Goal: Task Accomplishment & Management: Manage account settings

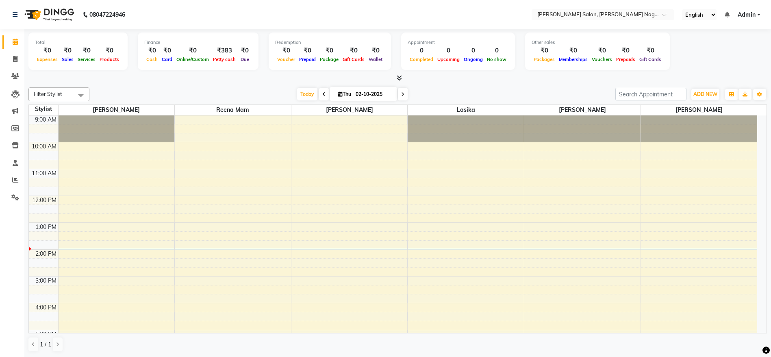
scroll to position [81, 0]
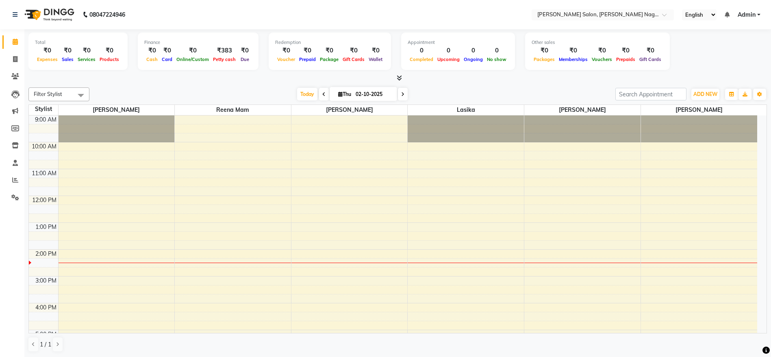
select select "en"
click at [13, 177] on icon at bounding box center [15, 180] width 6 height 6
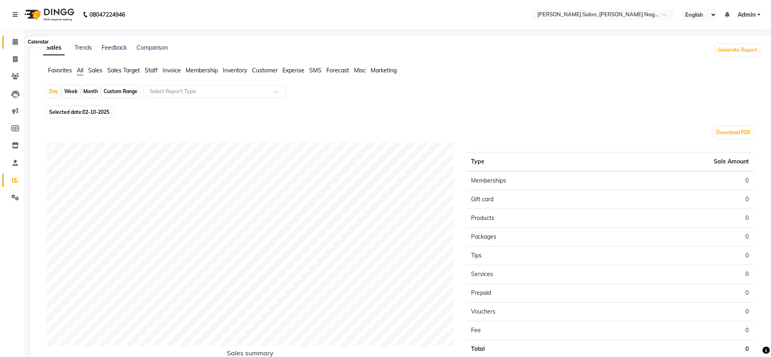
click at [15, 43] on icon at bounding box center [15, 42] width 5 height 6
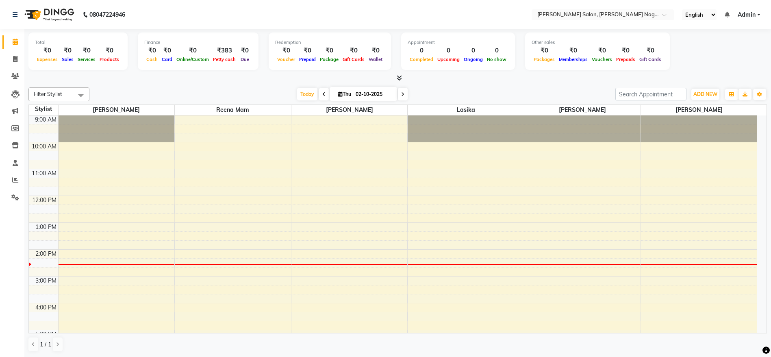
click at [314, 278] on div "9:00 AM 10:00 AM 11:00 AM 12:00 PM 1:00 PM 2:00 PM 3:00 PM 4:00 PM 5:00 PM 6:00…" at bounding box center [393, 316] width 728 height 402
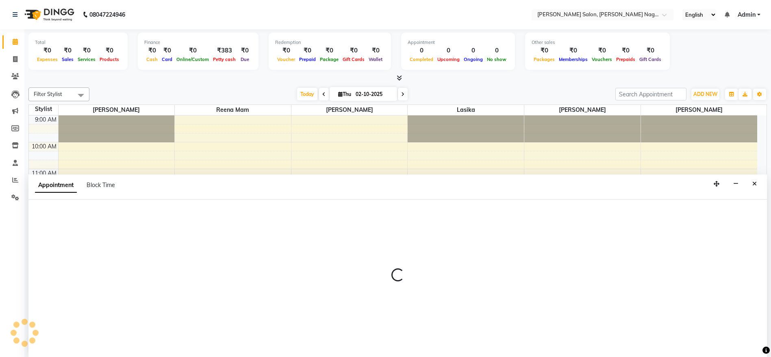
select select "45786"
select select "tentative"
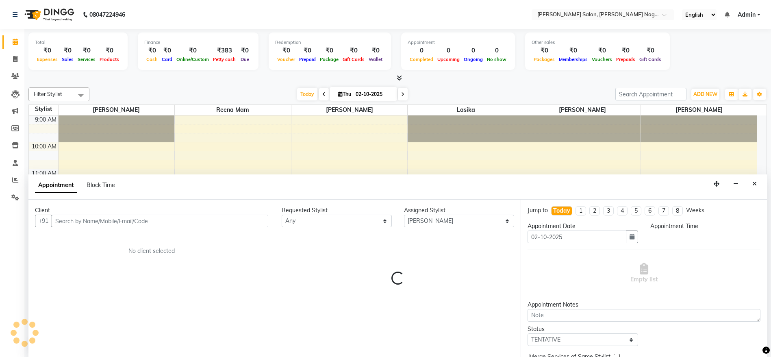
scroll to position [0, 0]
select select "900"
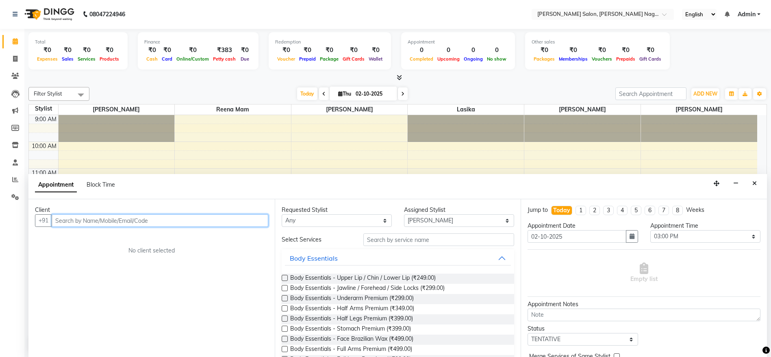
click at [190, 224] on input "text" at bounding box center [160, 220] width 217 height 13
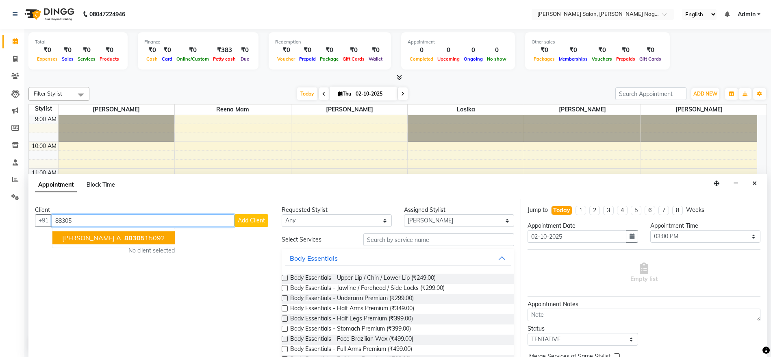
click at [126, 240] on ngb-highlight "88305 15092" at bounding box center [144, 238] width 42 height 8
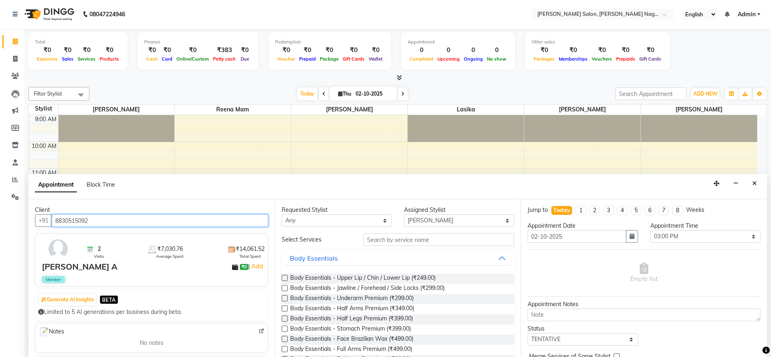
type input "8830515092"
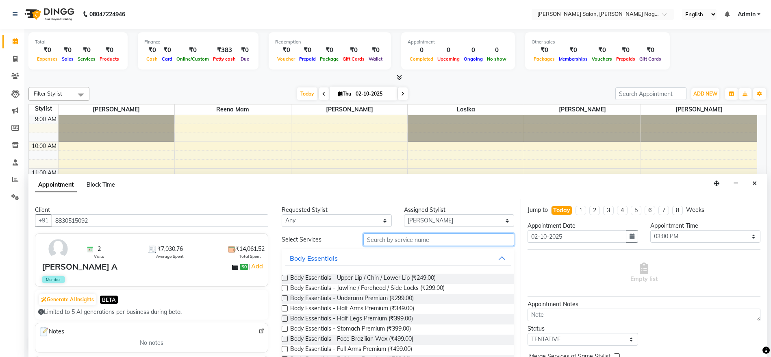
click at [482, 237] on input "text" at bounding box center [438, 239] width 151 height 13
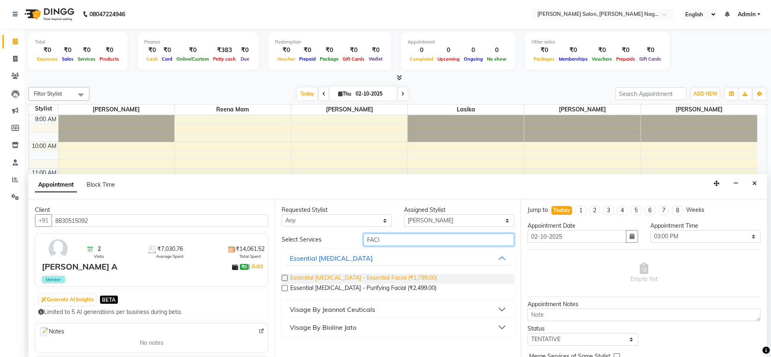
type input "FACI"
click at [378, 276] on span "Essential [MEDICAL_DATA] - Essential Facial (₹1,799.00)" at bounding box center [363, 279] width 147 height 10
checkbox input "false"
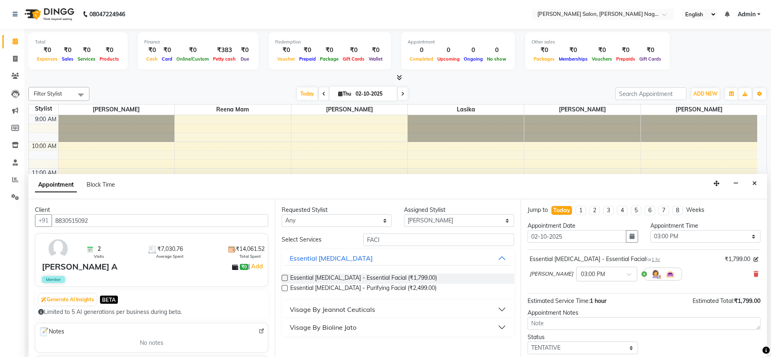
scroll to position [48, 0]
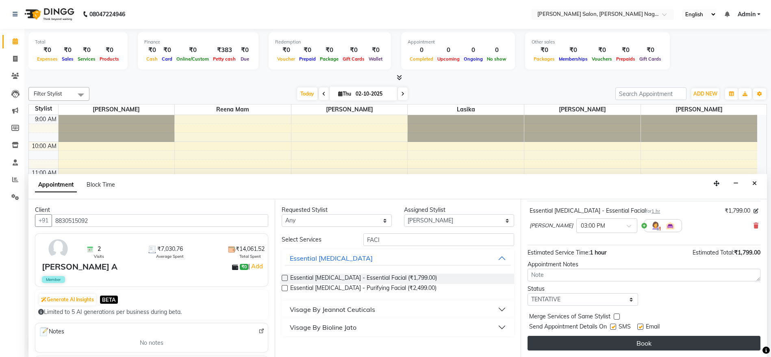
click at [690, 344] on button "Book" at bounding box center [644, 343] width 233 height 15
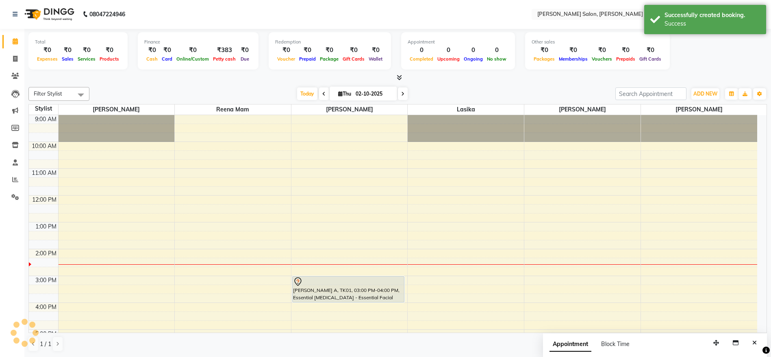
scroll to position [0, 0]
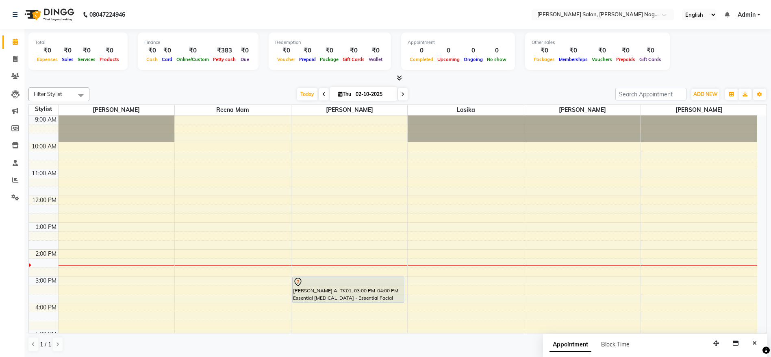
click at [702, 88] on div "ADD NEW Toggle Dropdown Add Appointment Add Invoice Add Expense Add Attendance …" at bounding box center [706, 94] width 30 height 13
click at [702, 93] on span "ADD NEW" at bounding box center [706, 94] width 24 height 6
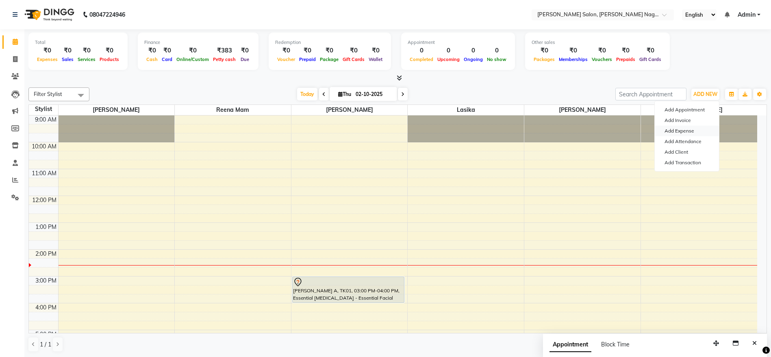
click at [687, 129] on link "Add Expense" at bounding box center [687, 131] width 64 height 11
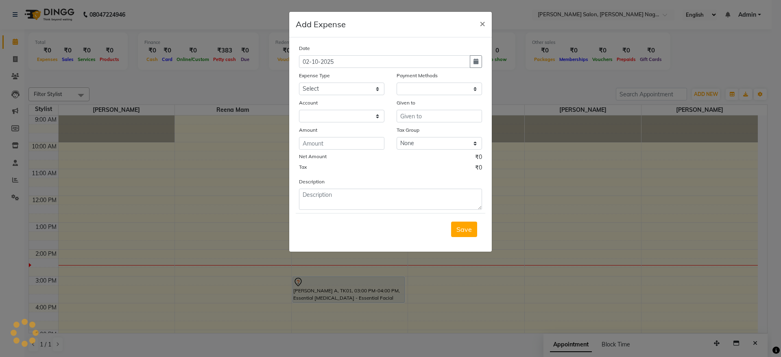
select select "1"
select select "5216"
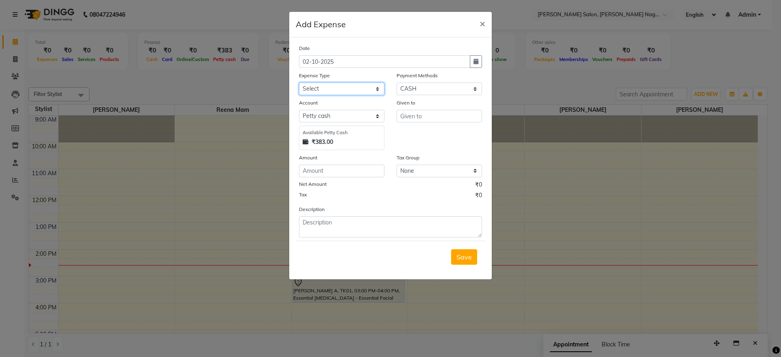
click at [325, 90] on select "Select Advance Salary Bank charges Car maintenance Cash transfer to bank Cash t…" at bounding box center [341, 89] width 85 height 13
select select "24754"
click at [299, 83] on select "Select Advance Salary Bank charges Car maintenance Cash transfer to bank Cash t…" at bounding box center [341, 89] width 85 height 13
click at [452, 112] on input "text" at bounding box center [438, 116] width 85 height 13
type input "DIVYA"
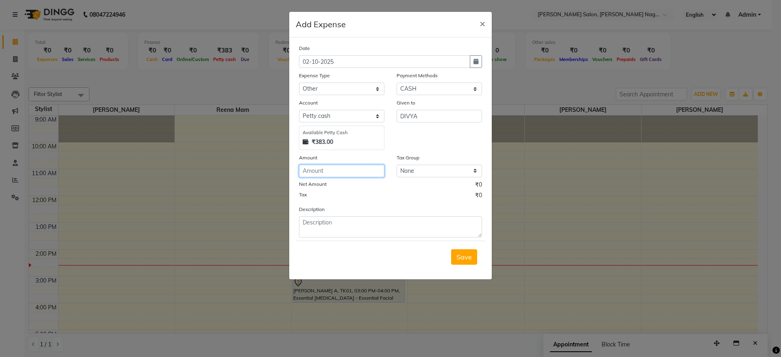
click at [363, 174] on input "number" at bounding box center [341, 171] width 85 height 13
type input "380"
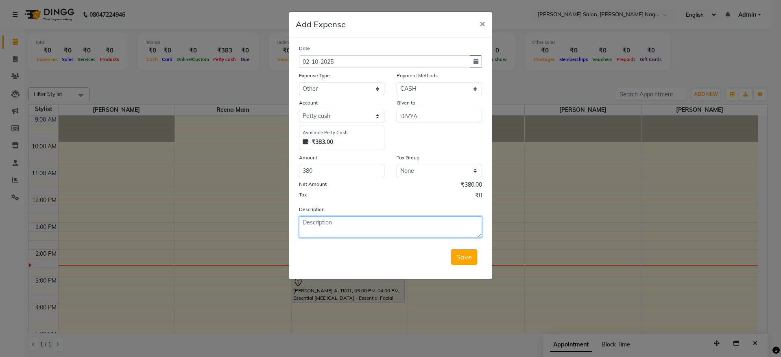
click at [371, 226] on textarea at bounding box center [390, 226] width 183 height 21
type textarea "Baloons n tapes"
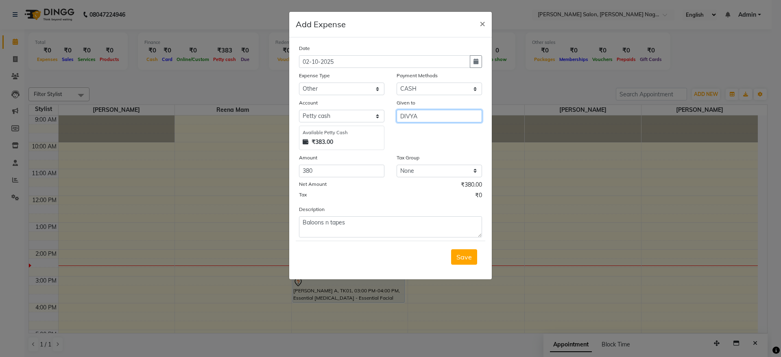
click at [424, 116] on input "DIVYA" at bounding box center [438, 116] width 85 height 13
type input "D"
type input "manish/junaid"
click at [454, 258] on button "Save" at bounding box center [464, 256] width 26 height 15
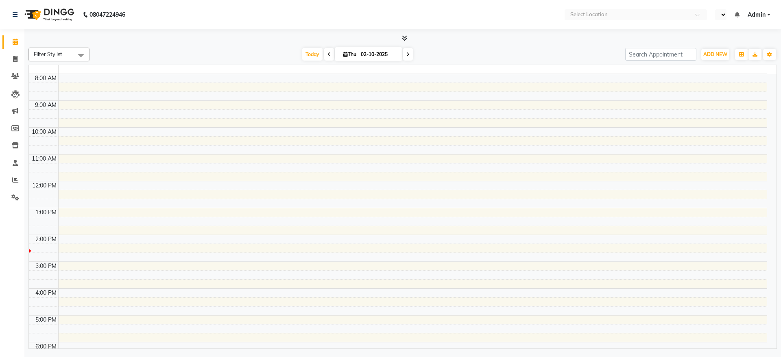
select select "en"
